Goal: Task Accomplishment & Management: Use online tool/utility

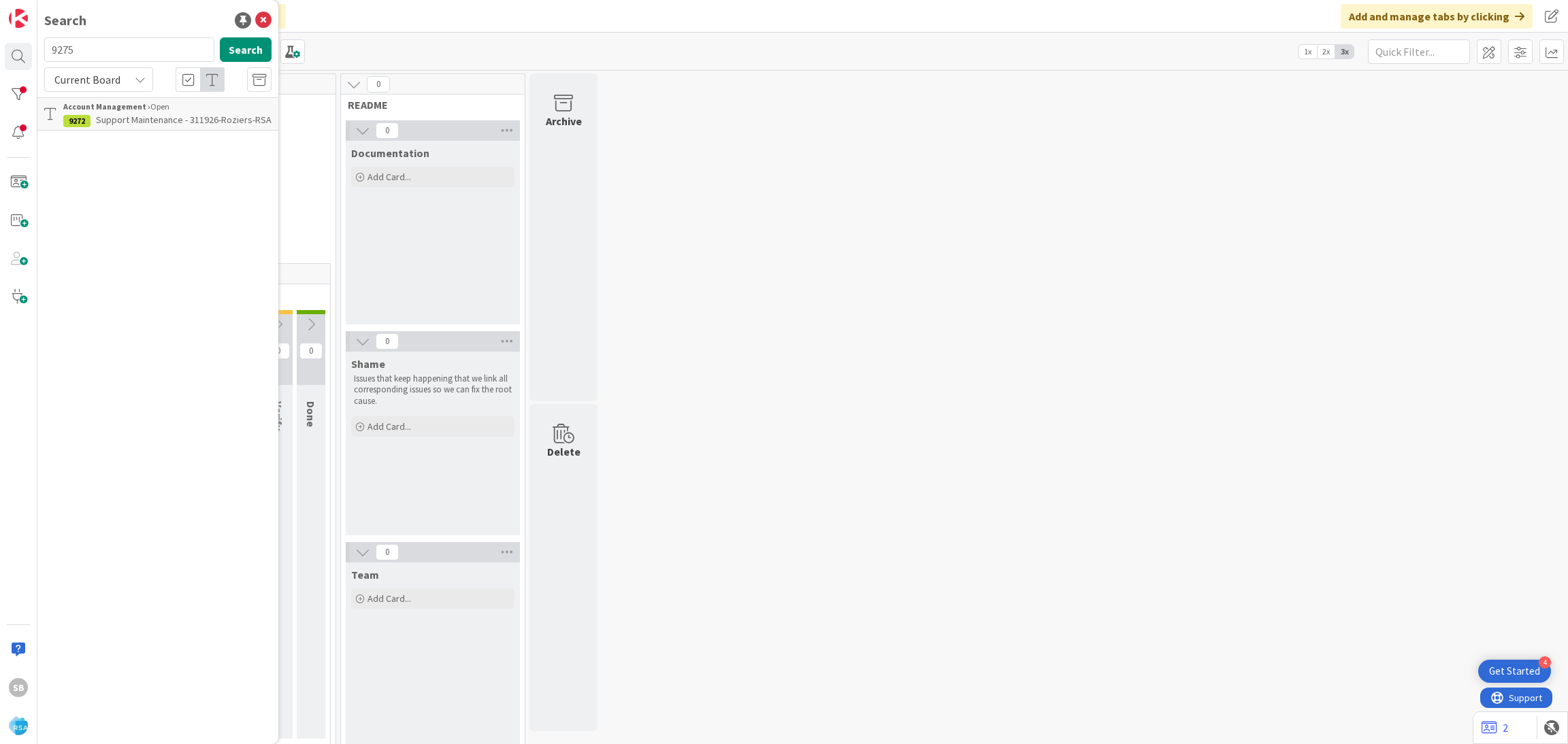
type input "9275"
click at [141, 108] on b "Account Management ›" at bounding box center [107, 106] width 87 height 10
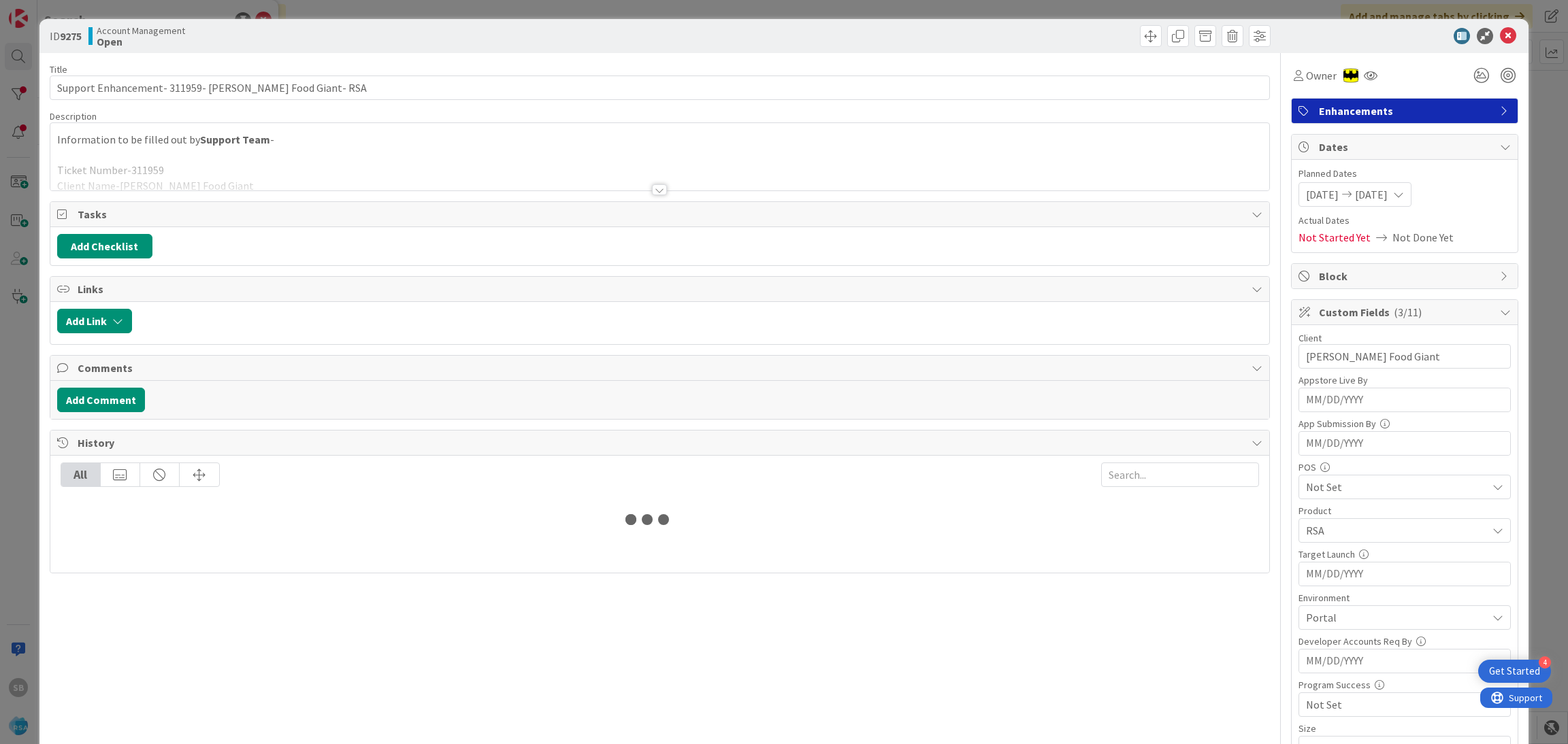
click at [360, 158] on div at bounding box center [660, 174] width 1220 height 35
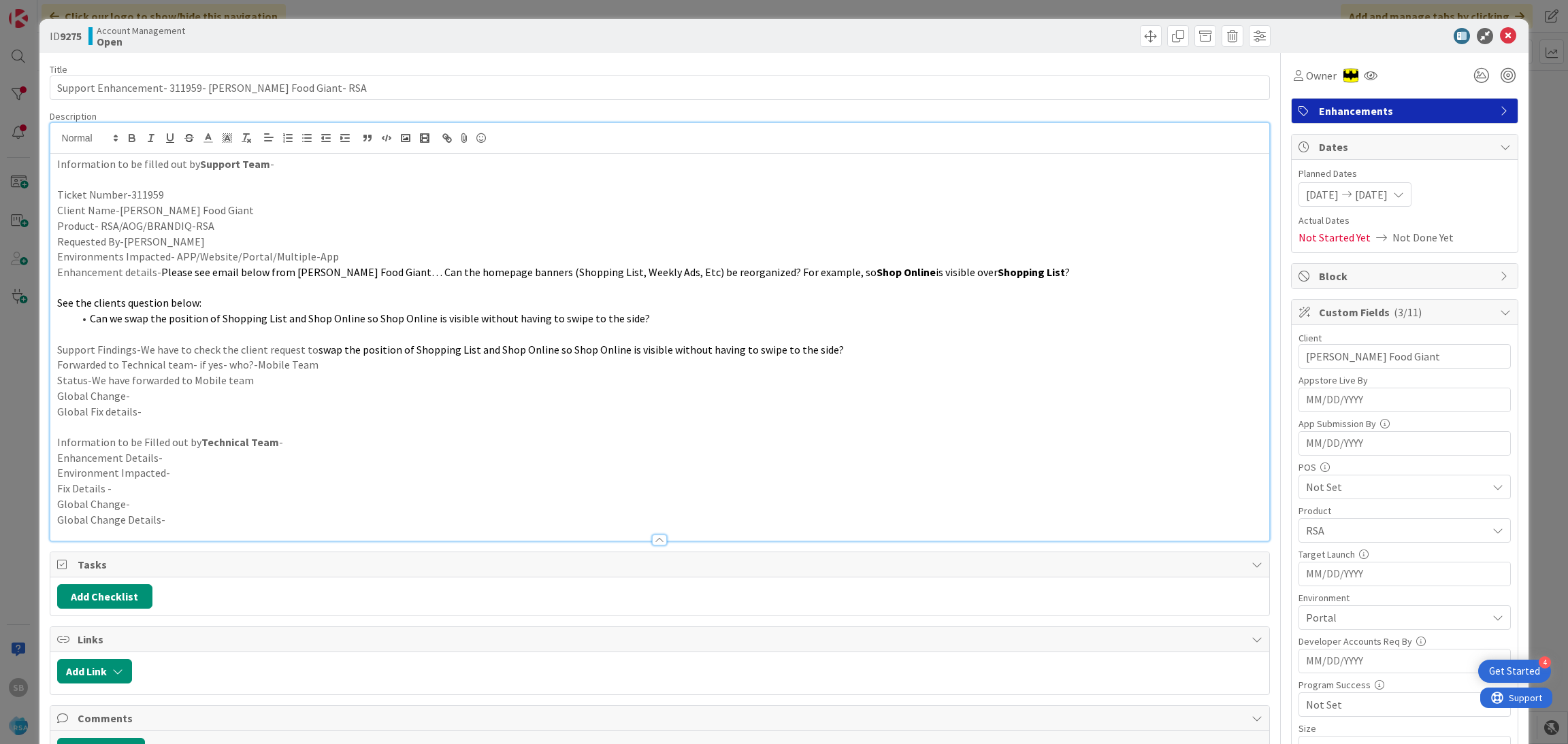
scroll to position [449, 0]
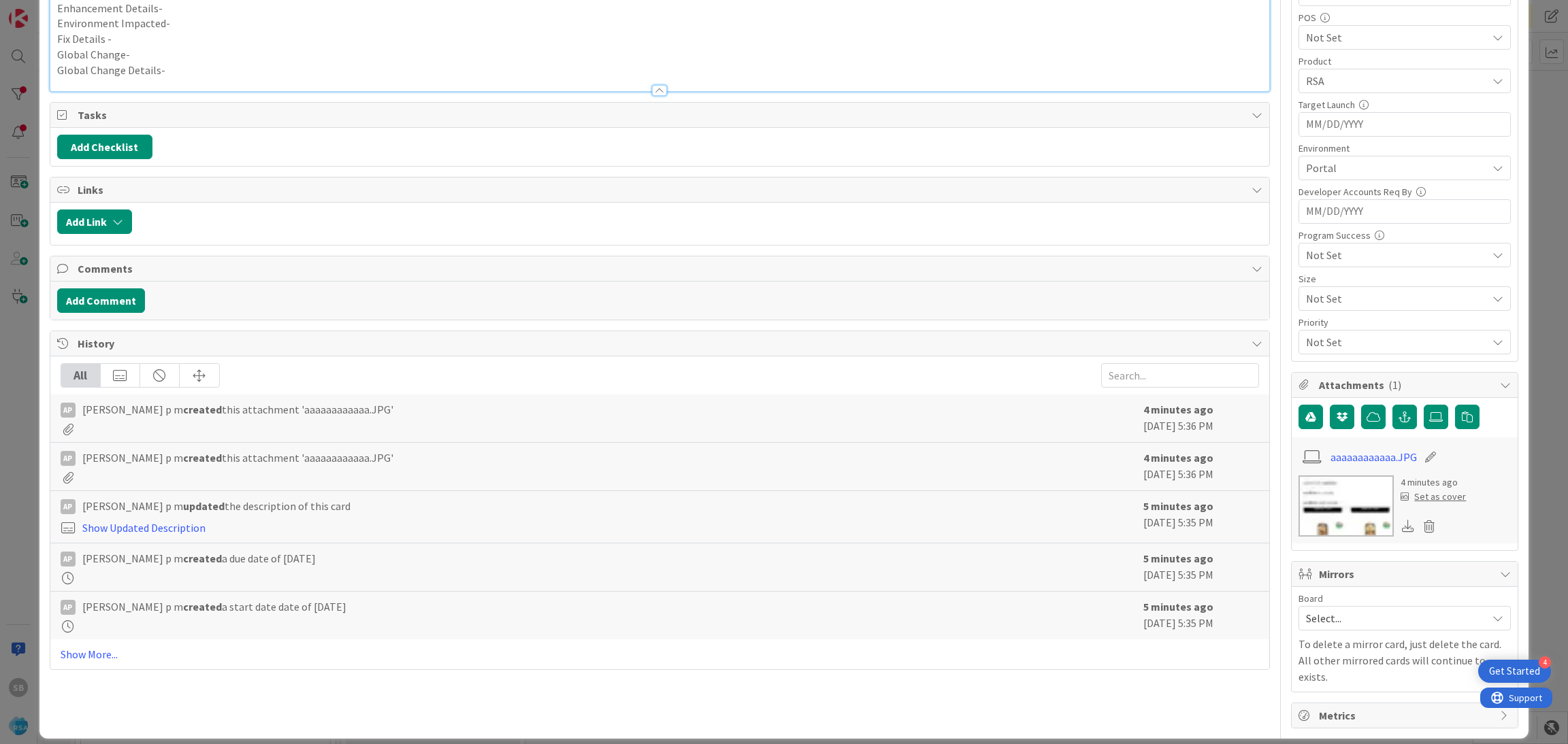
click at [1334, 631] on div "Select..." at bounding box center [1404, 618] width 213 height 24
click at [1325, 708] on span "Software Development" at bounding box center [1413, 707] width 180 height 21
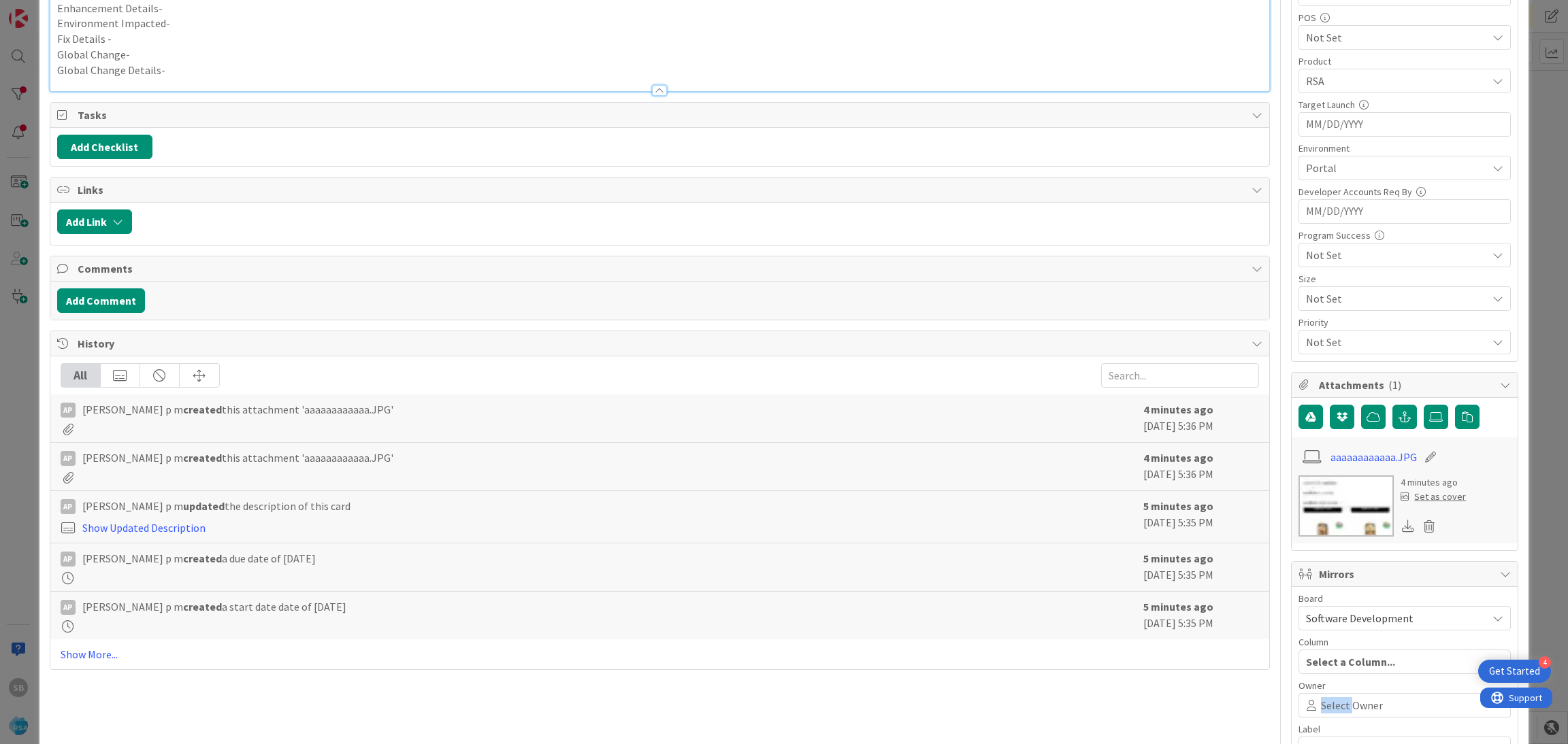
click at [1325, 708] on span "Select Owner" at bounding box center [1352, 705] width 62 height 16
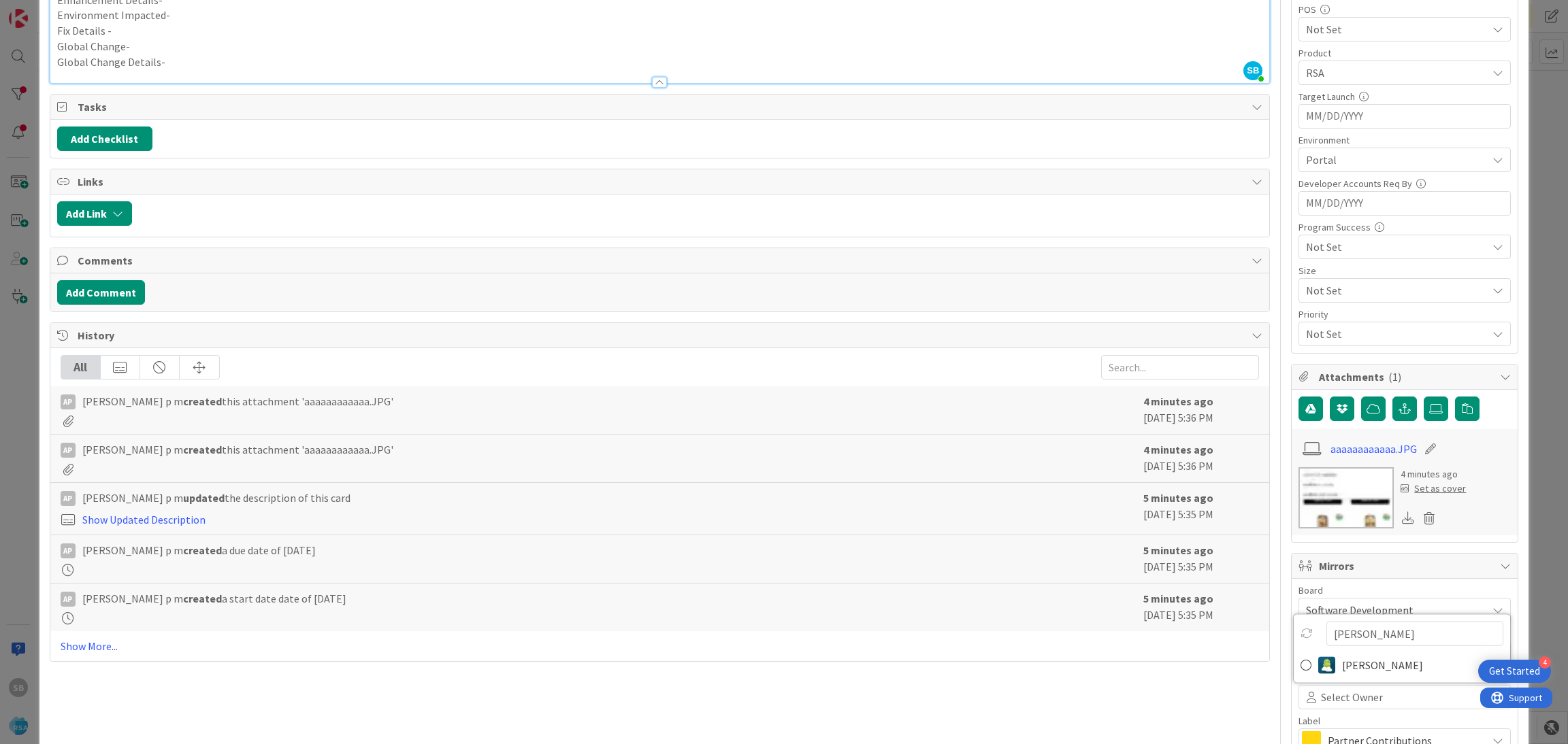
scroll to position [438, 0]
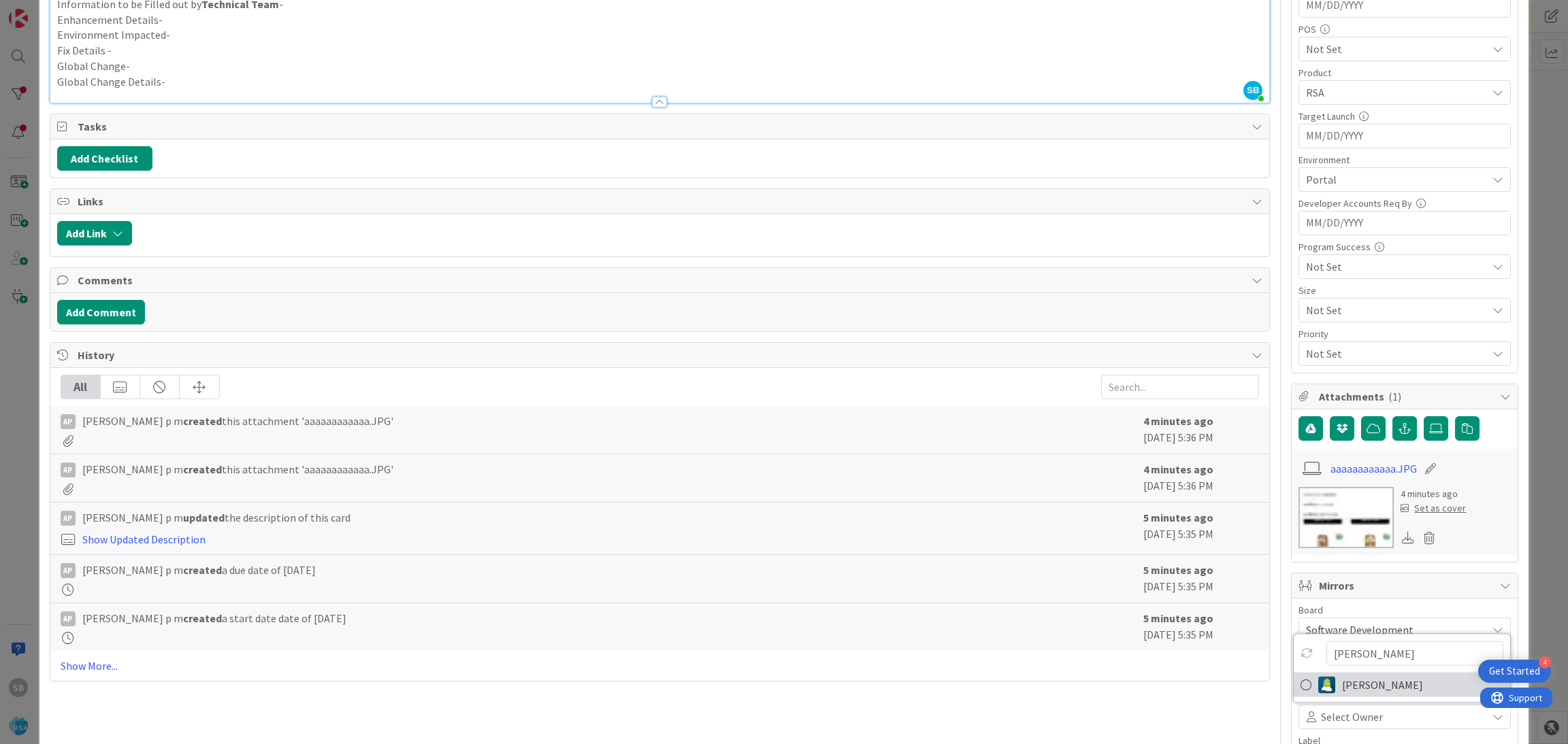
type input "[PERSON_NAME]"
click at [1378, 677] on span "[PERSON_NAME]" at bounding box center [1382, 685] width 81 height 21
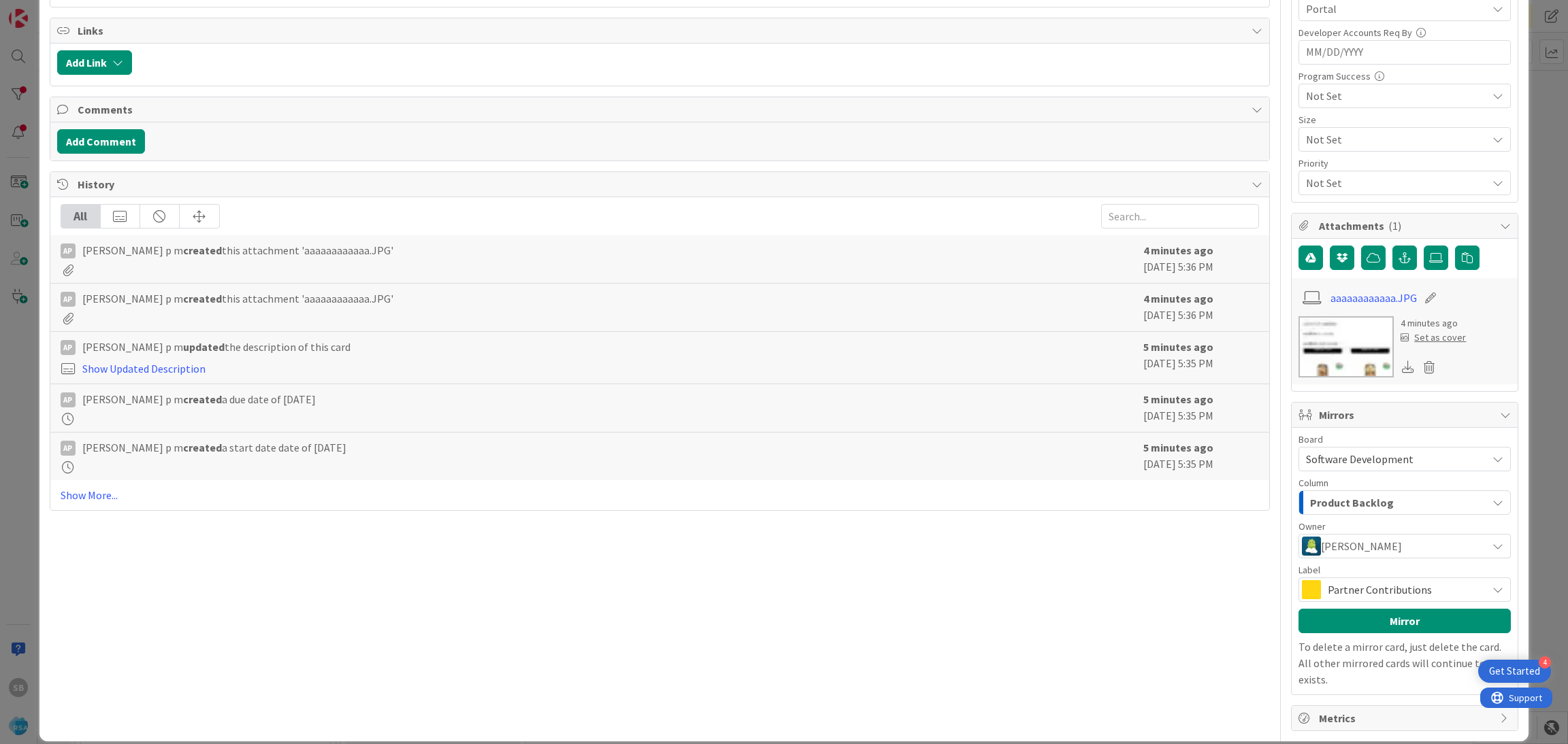
click at [1380, 591] on span "Partner Contributions" at bounding box center [1404, 589] width 152 height 19
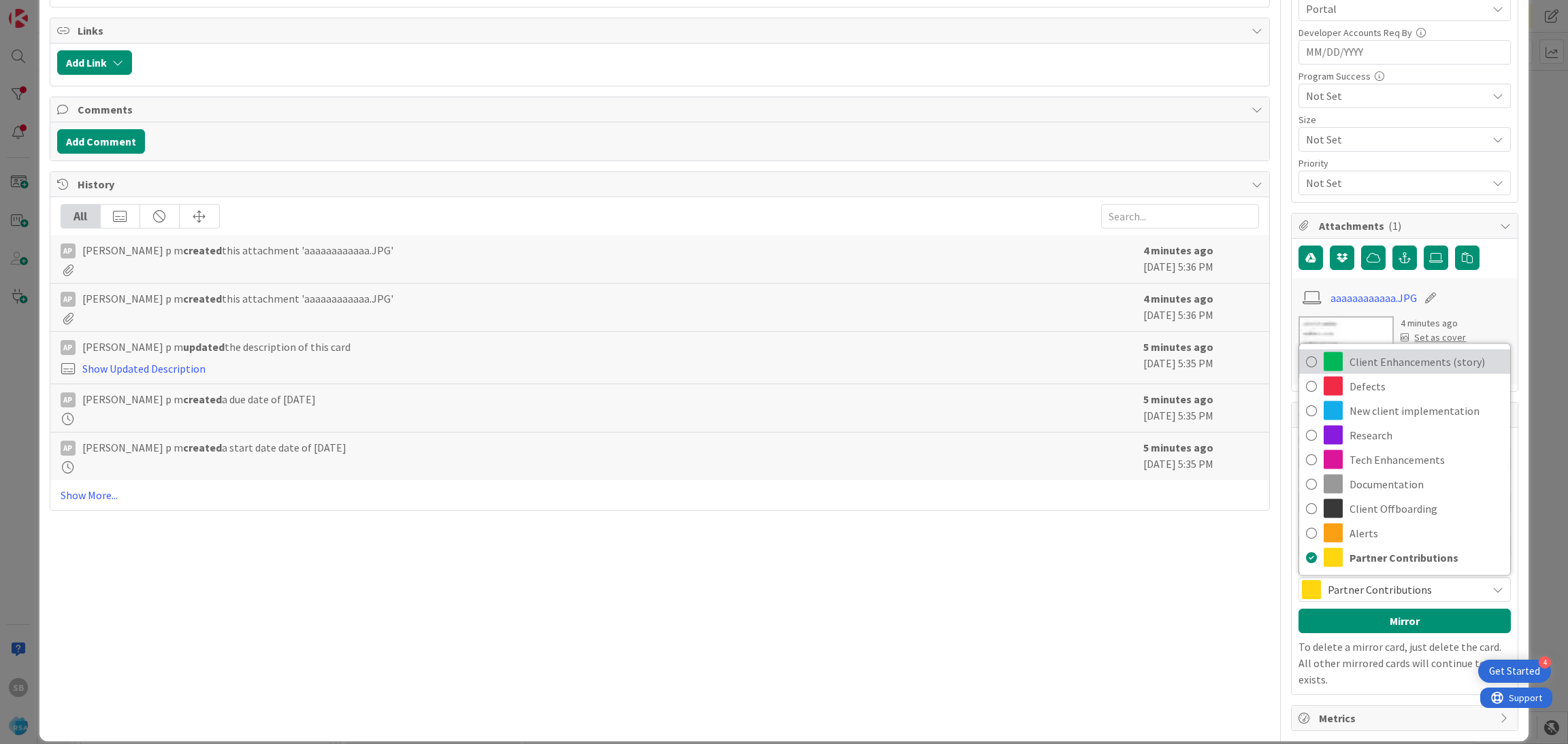
click at [1394, 357] on span "Client Enhancements (story)" at bounding box center [1426, 362] width 154 height 21
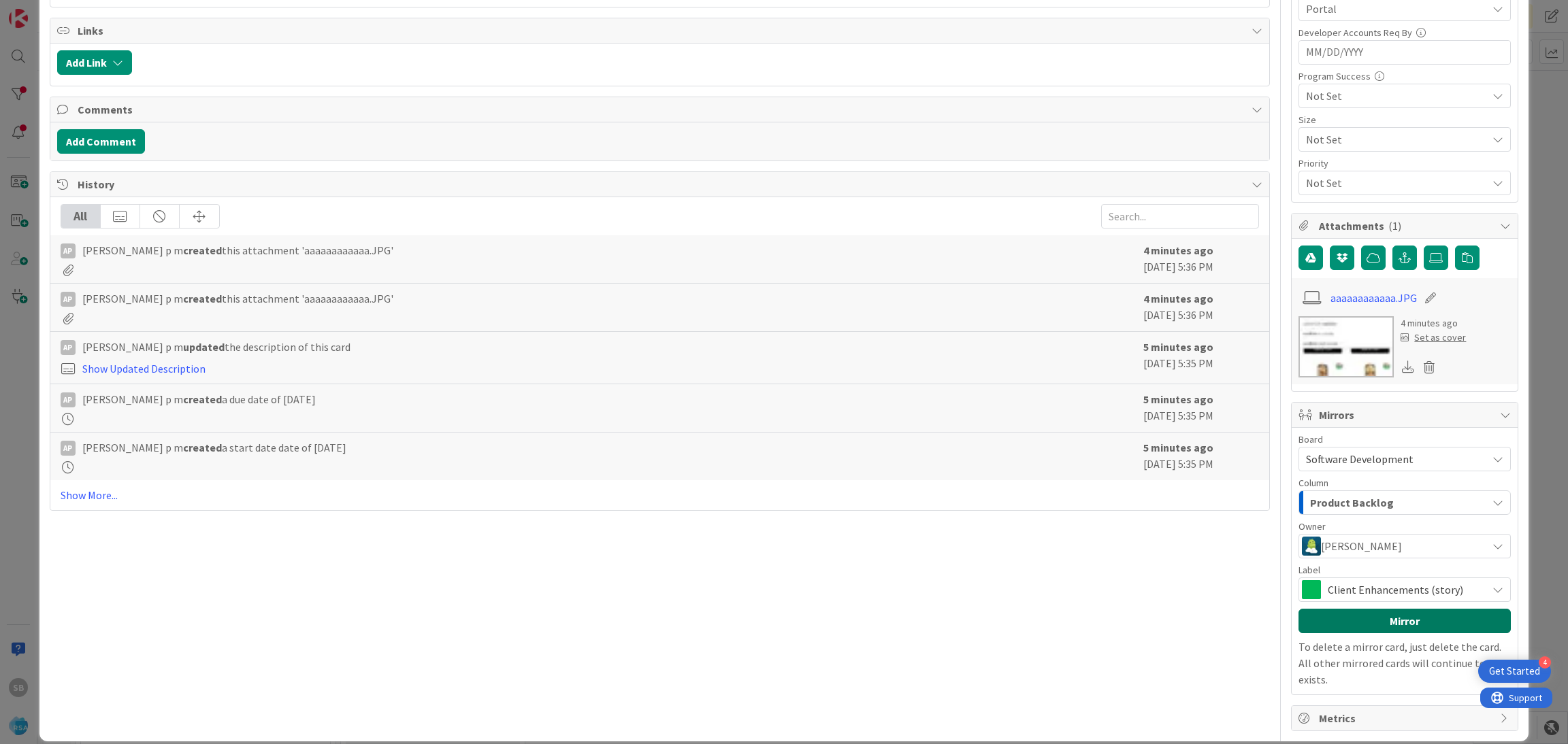
click at [1375, 629] on button "Mirror" at bounding box center [1404, 621] width 213 height 24
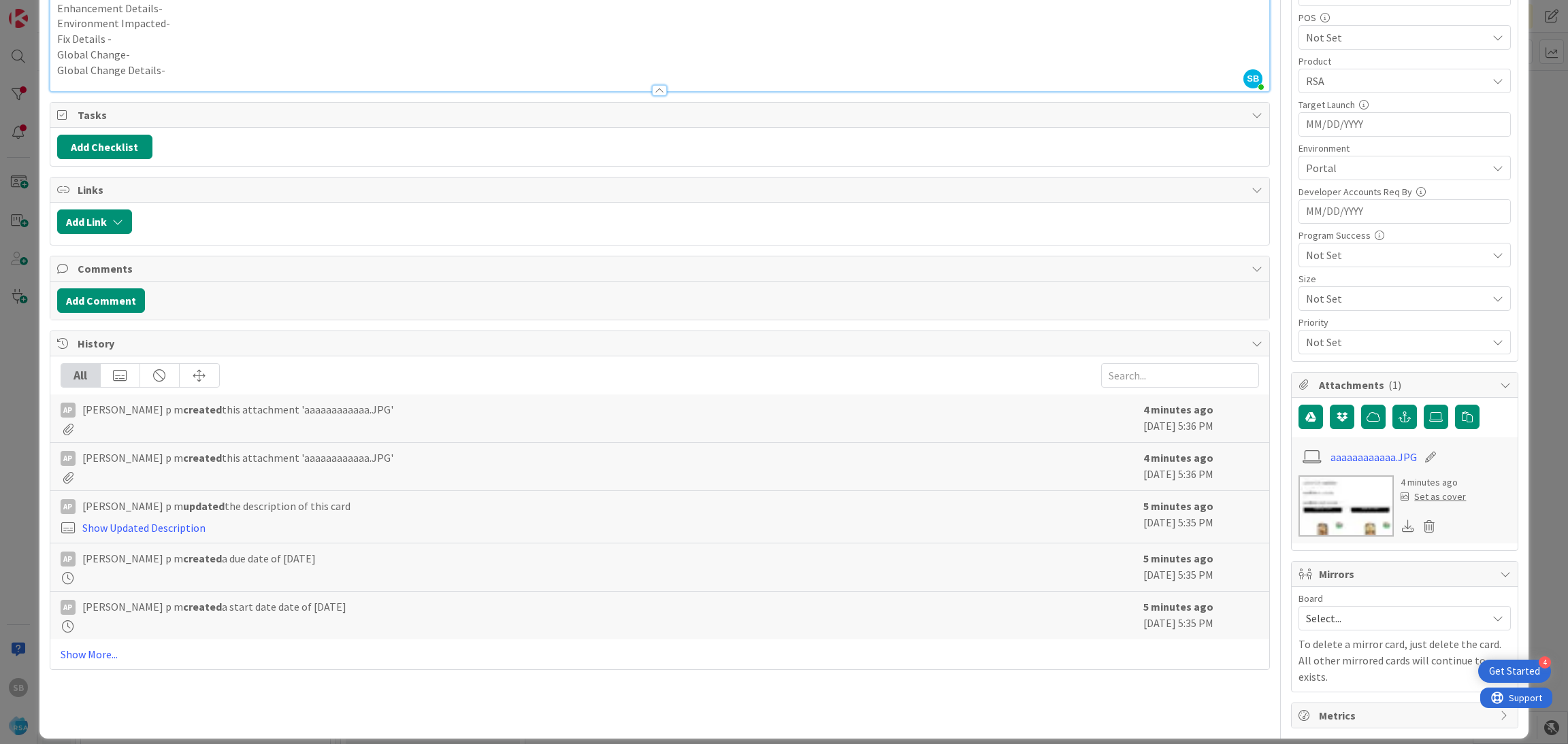
scroll to position [0, 0]
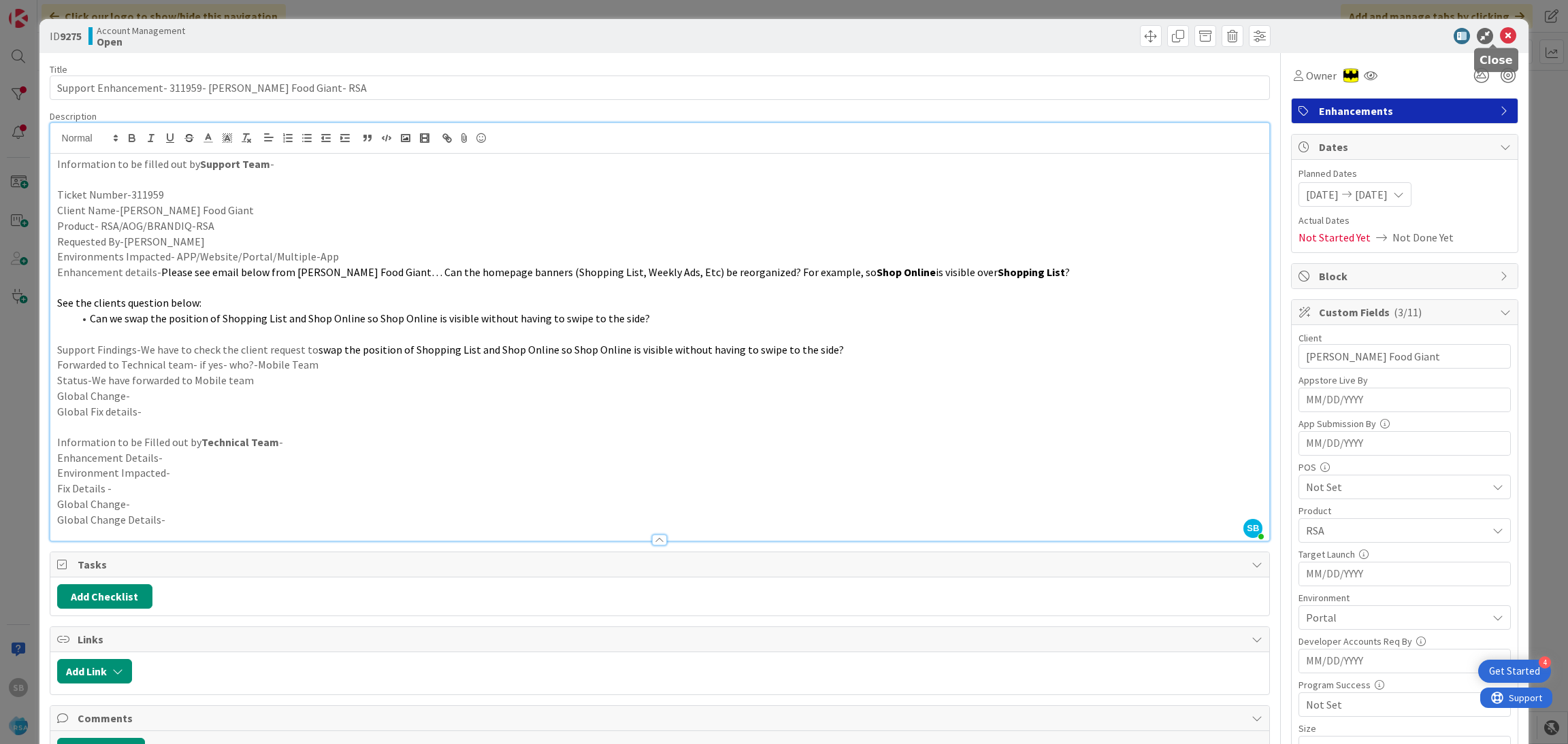
click at [1500, 32] on icon at bounding box center [1508, 36] width 16 height 16
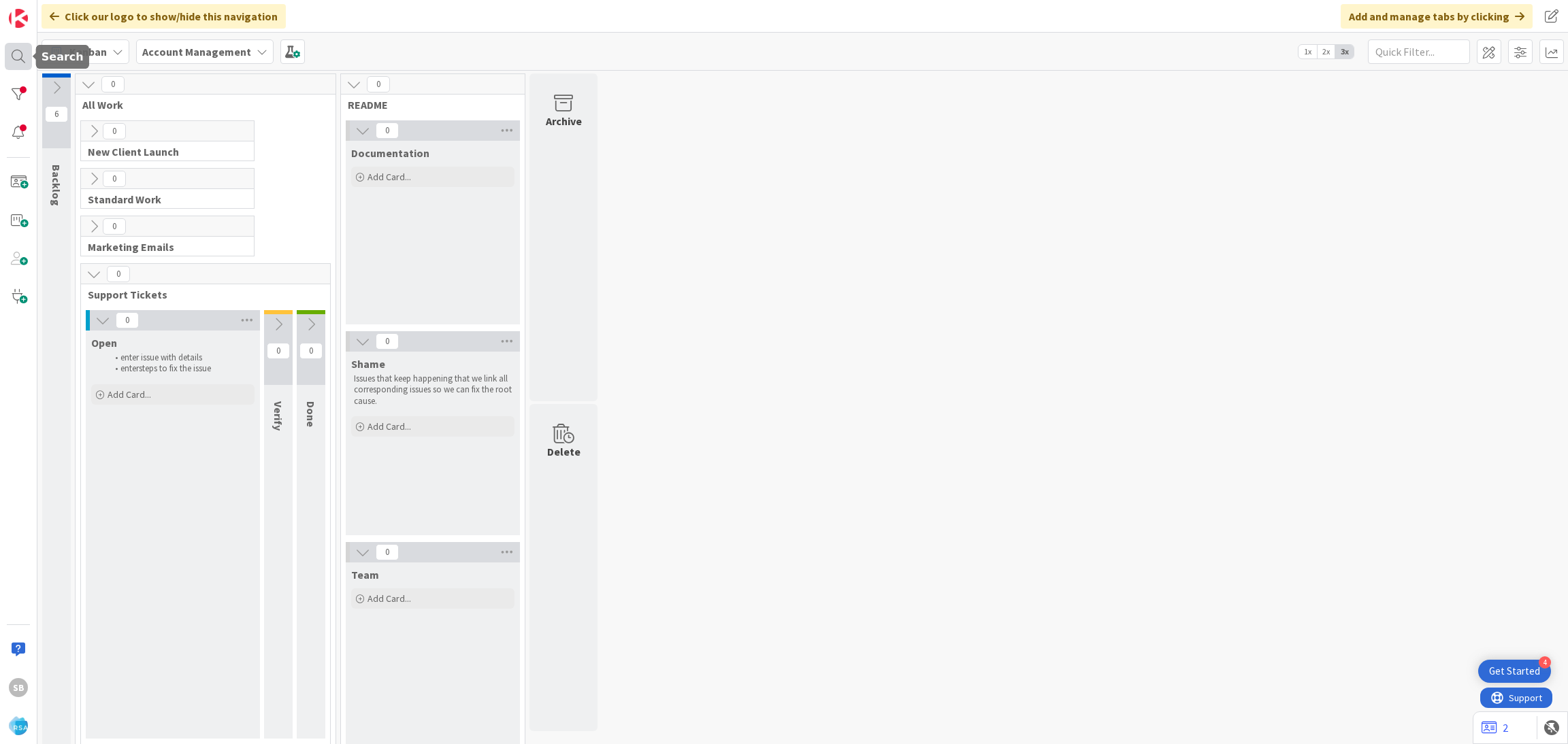
click at [19, 59] on div at bounding box center [18, 56] width 27 height 27
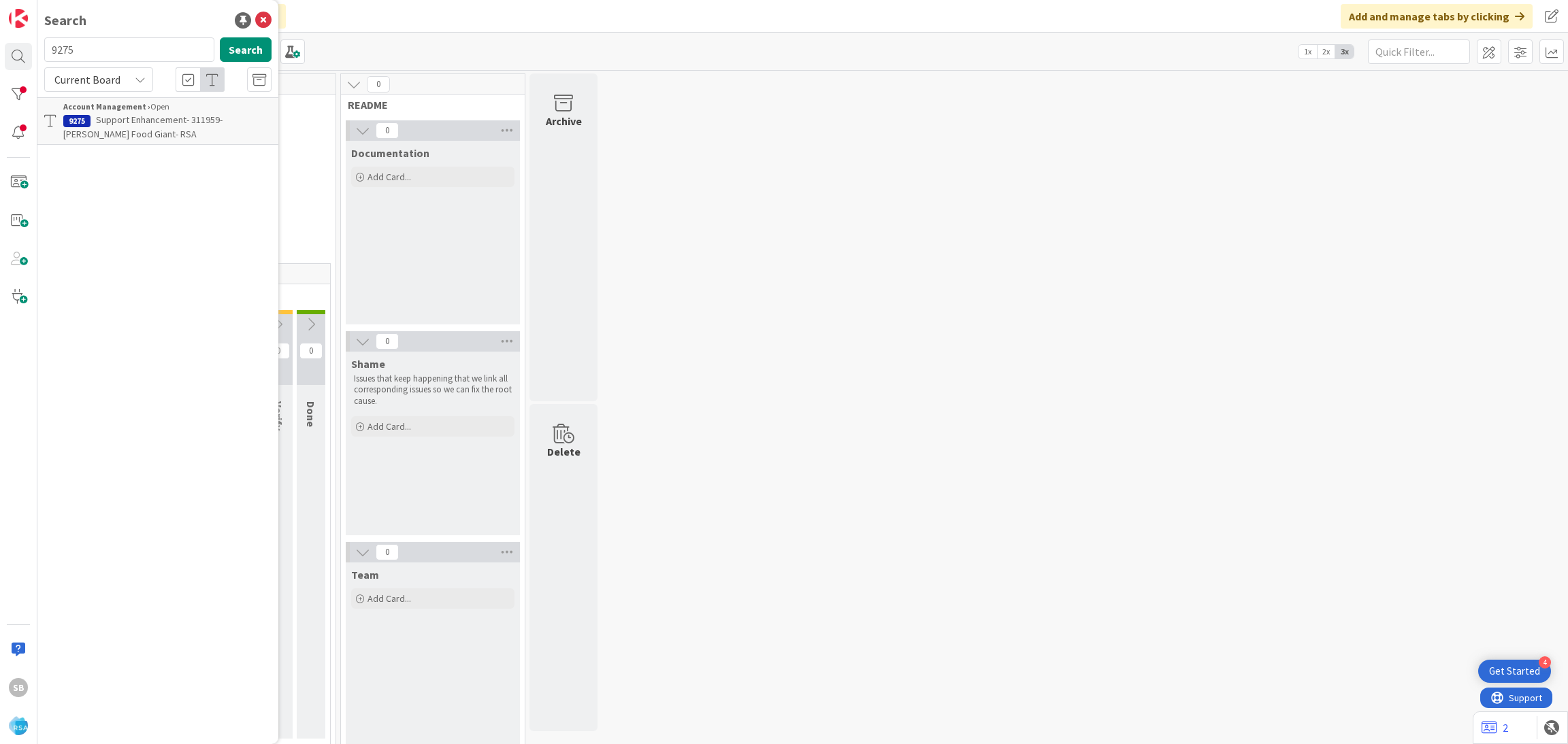
click at [182, 114] on span "Support Enhancement- 311959- [PERSON_NAME] Food Giant- RSA" at bounding box center [142, 126] width 159 height 27
